Goal: Use online tool/utility: Use online tool/utility

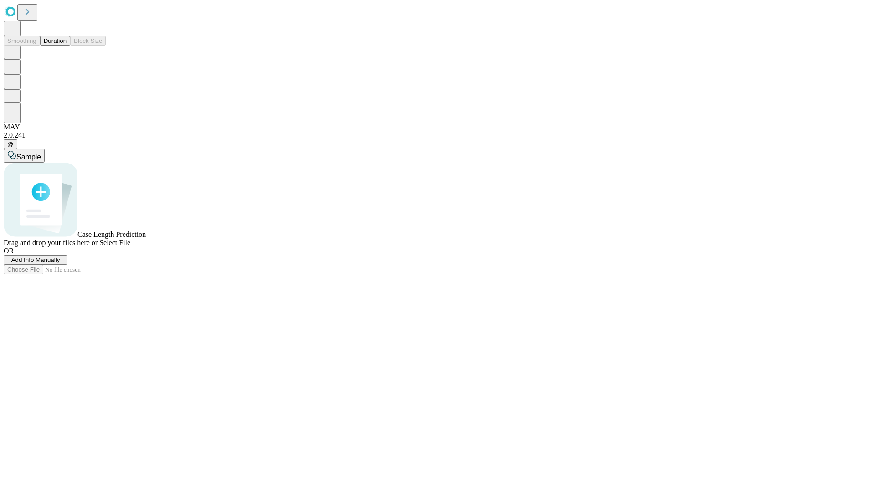
click at [67, 46] on button "Duration" at bounding box center [55, 41] width 30 height 10
click at [130, 247] on span "Select File" at bounding box center [114, 243] width 31 height 8
